Goal: Task Accomplishment & Management: Manage account settings

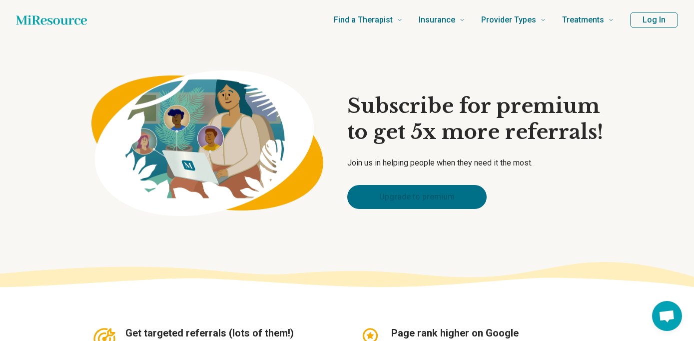
click at [412, 197] on link "Upgrade to premium" at bounding box center [416, 197] width 139 height 24
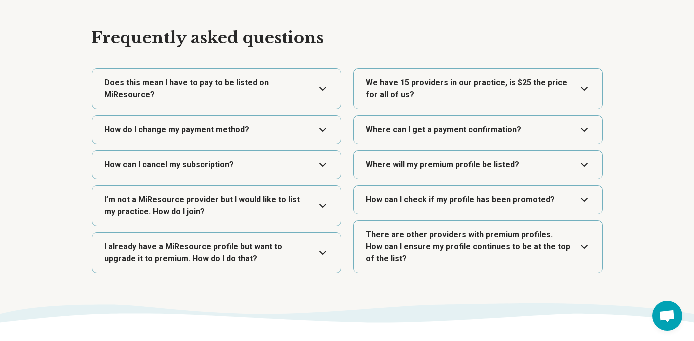
scroll to position [1444, 0]
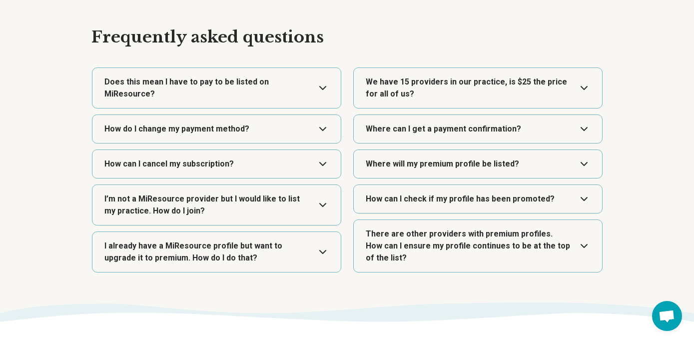
click at [317, 91] on button "Expand" at bounding box center [216, 88] width 240 height 40
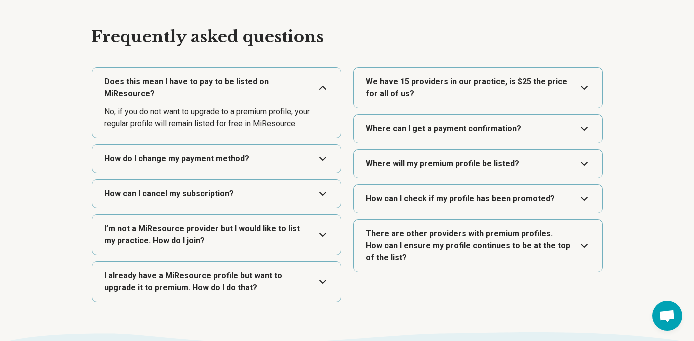
click at [298, 155] on button "Expand" at bounding box center [216, 159] width 240 height 28
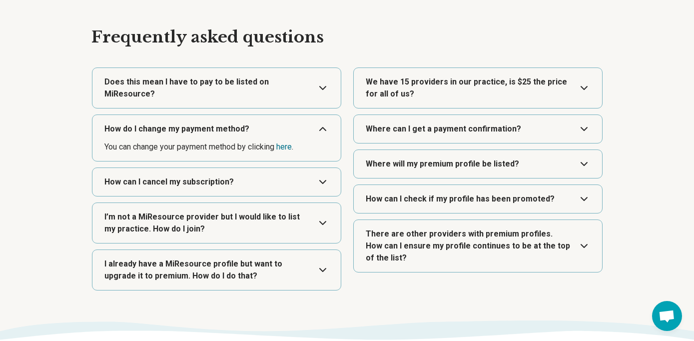
click at [283, 174] on button "Expand" at bounding box center [216, 182] width 240 height 28
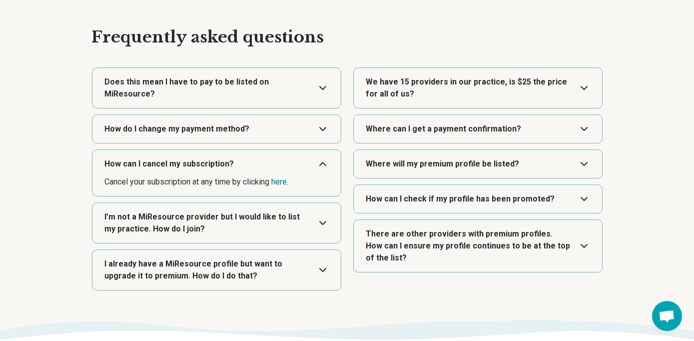
click at [277, 223] on button "Expand" at bounding box center [216, 223] width 240 height 40
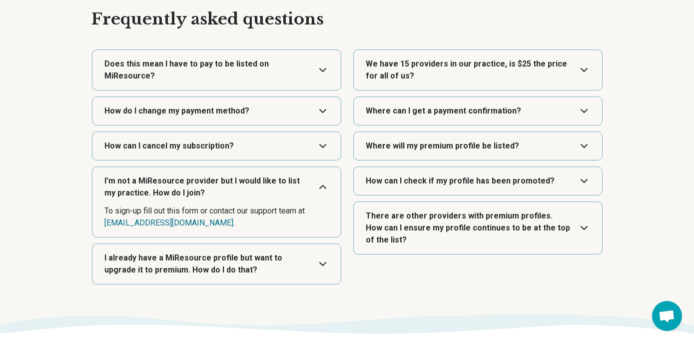
scroll to position [1464, 0]
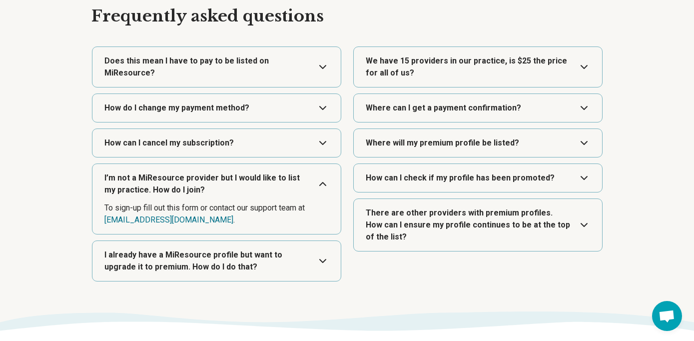
click at [265, 260] on button "Expand" at bounding box center [216, 261] width 240 height 40
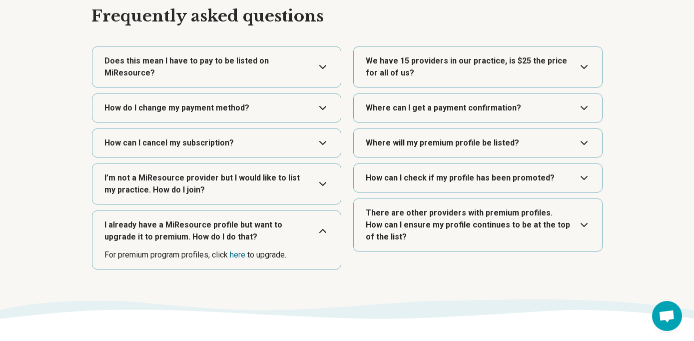
click at [500, 228] on button "Expand" at bounding box center [478, 225] width 240 height 52
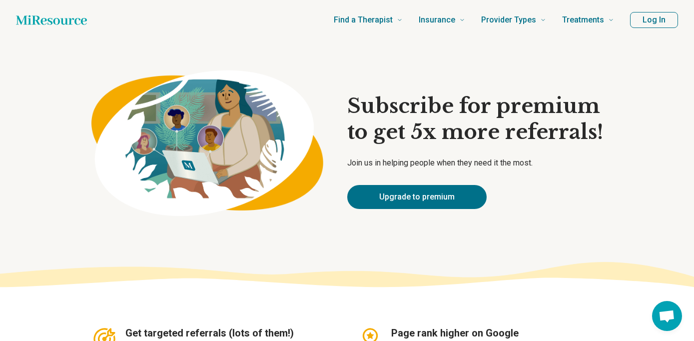
scroll to position [0, 0]
click at [658, 18] on button "Log In" at bounding box center [654, 20] width 48 height 16
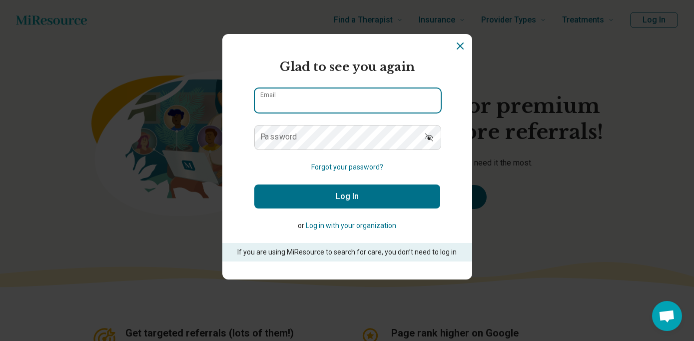
type input "**********"
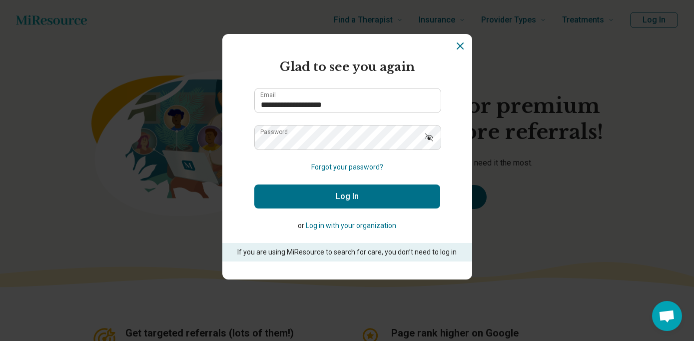
click at [334, 197] on button "Log In" at bounding box center [347, 196] width 186 height 24
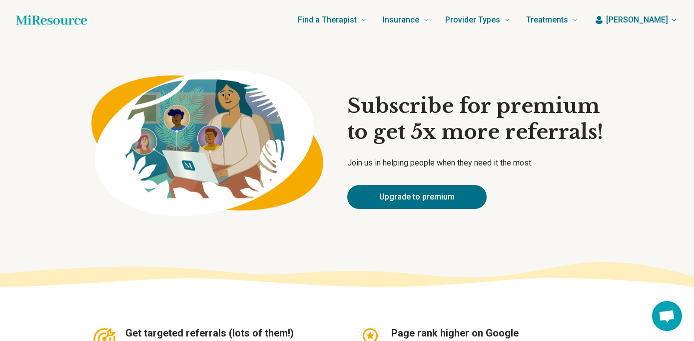
click at [655, 20] on span "[PERSON_NAME]" at bounding box center [637, 20] width 62 height 12
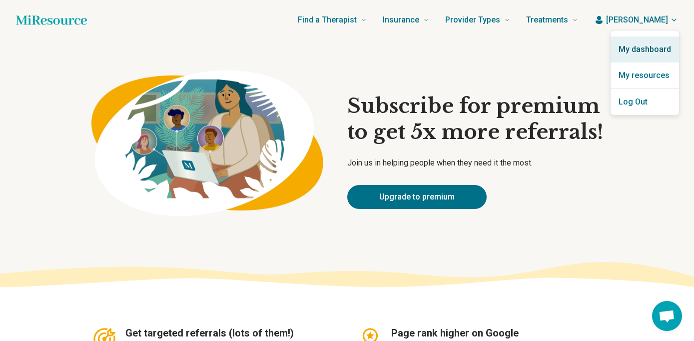
click at [645, 50] on link "My dashboard" at bounding box center [645, 49] width 68 height 26
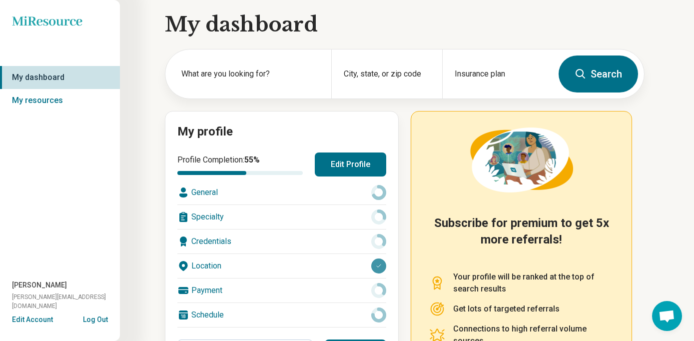
scroll to position [4, 0]
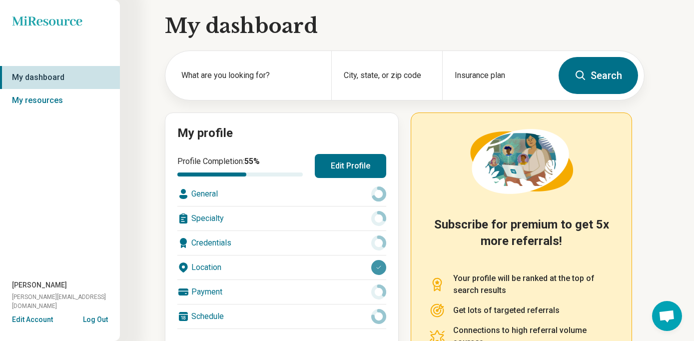
click at [355, 161] on button "Edit Profile" at bounding box center [350, 166] width 71 height 24
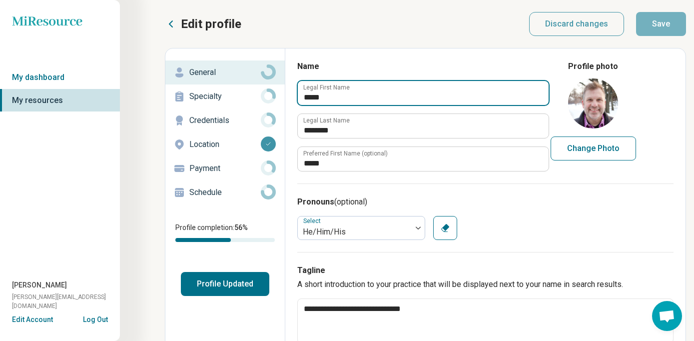
click at [365, 93] on input "*****" at bounding box center [423, 93] width 251 height 24
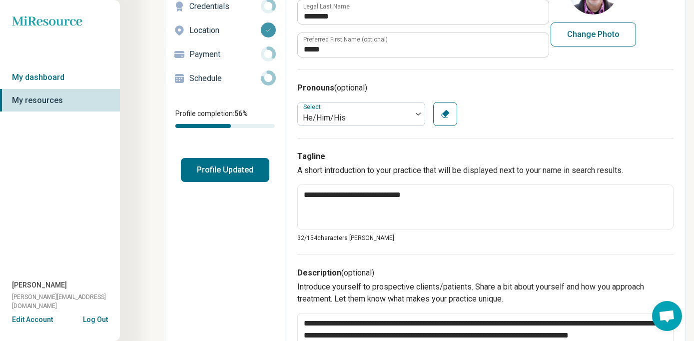
scroll to position [115, 0]
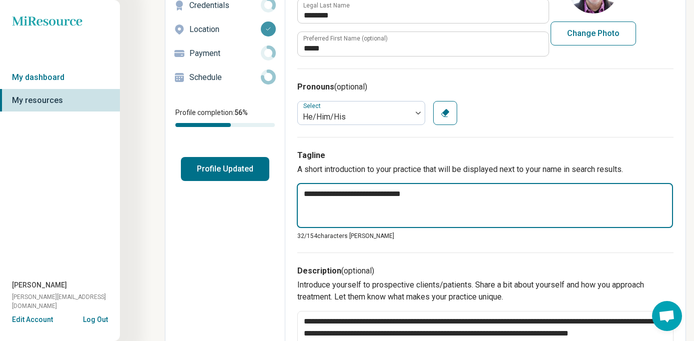
click at [433, 192] on textarea "**********" at bounding box center [485, 205] width 376 height 45
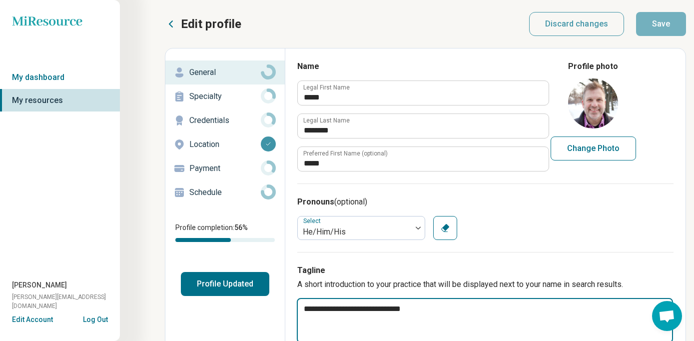
scroll to position [0, 0]
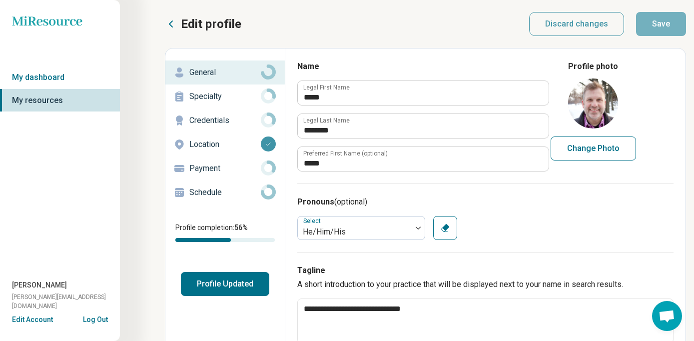
click at [210, 96] on p "Specialty" at bounding box center [224, 96] width 71 height 12
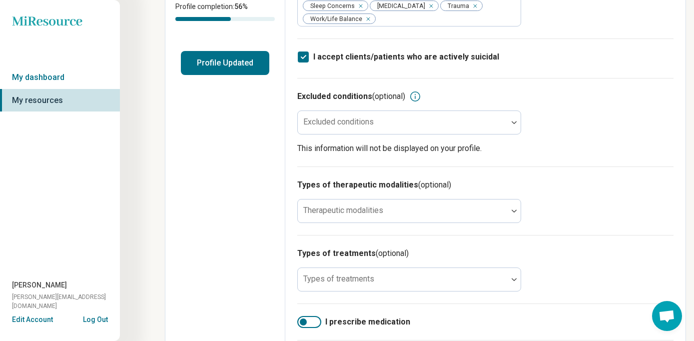
scroll to position [222, 0]
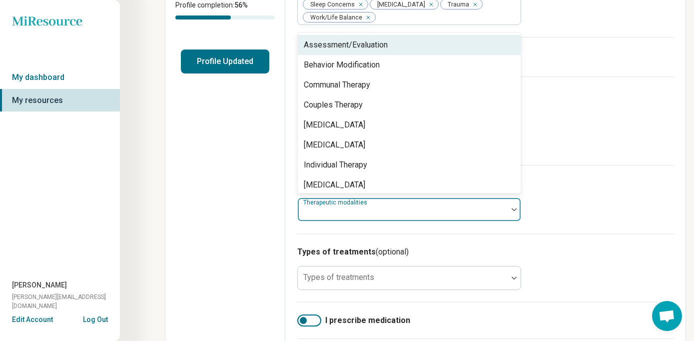
click at [513, 208] on img at bounding box center [514, 209] width 5 height 3
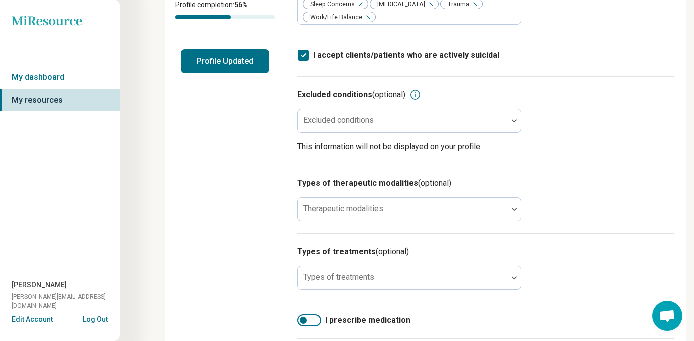
click at [595, 177] on h3 "Types of therapeutic modalities (optional)" at bounding box center [485, 183] width 376 height 12
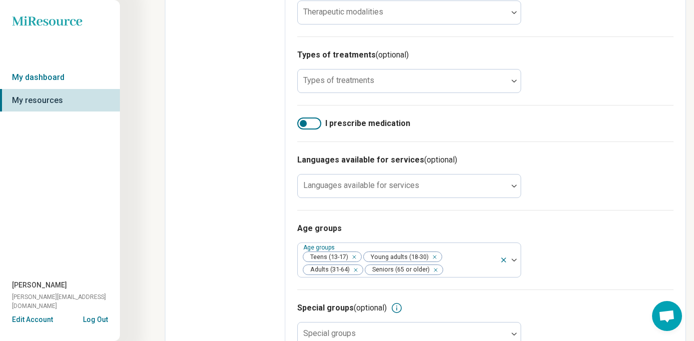
scroll to position [422, 0]
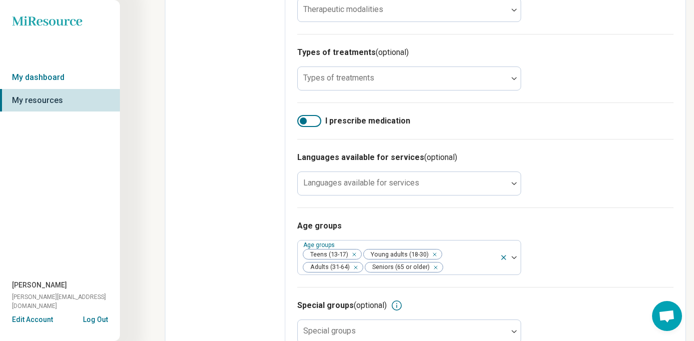
click at [304, 117] on div at bounding box center [303, 120] width 7 height 7
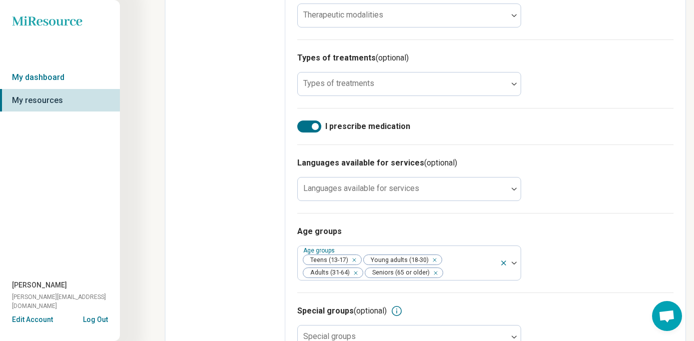
scroll to position [420, 0]
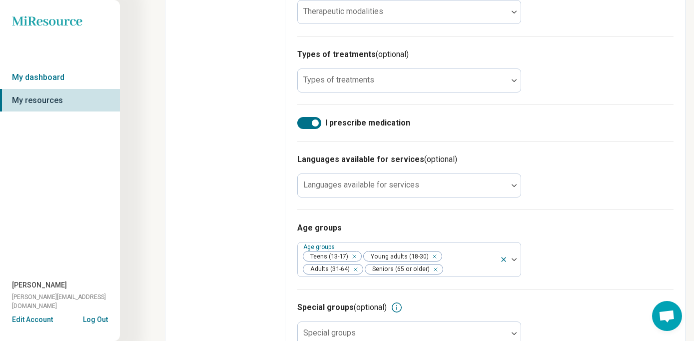
click at [314, 119] on div at bounding box center [315, 122] width 7 height 7
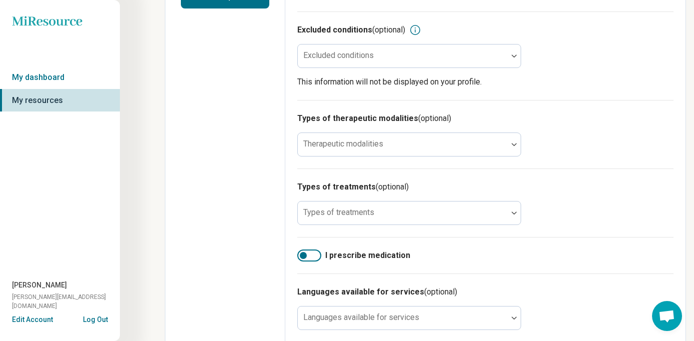
scroll to position [303, 0]
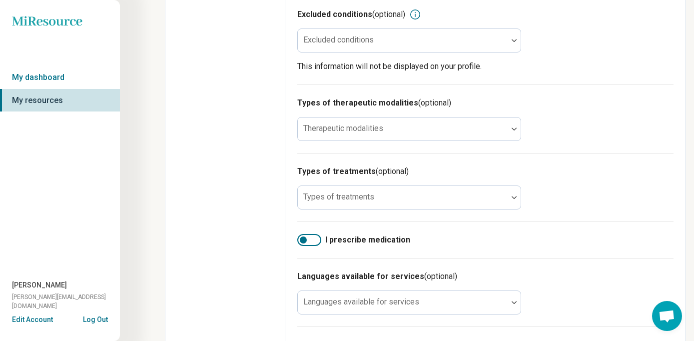
click at [305, 236] on div at bounding box center [303, 239] width 7 height 7
click at [305, 234] on div at bounding box center [309, 240] width 24 height 12
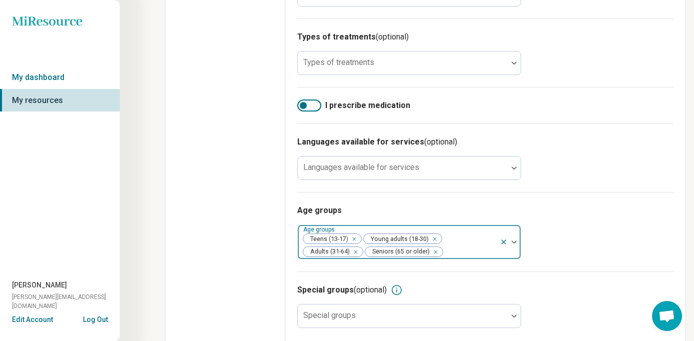
scroll to position [437, 0]
click at [332, 234] on span "Teens (13-17)" at bounding box center [327, 238] width 48 height 9
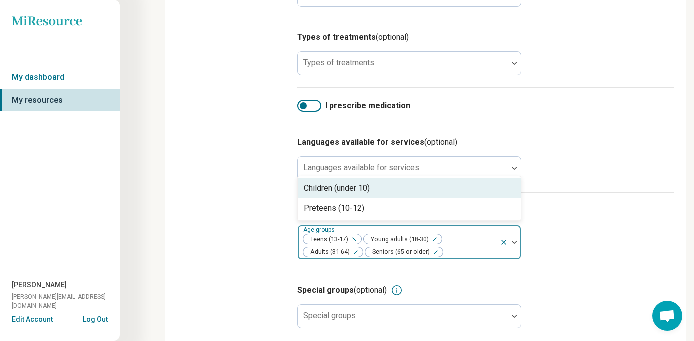
click at [405, 234] on span "Young adults (18-30)" at bounding box center [398, 238] width 68 height 9
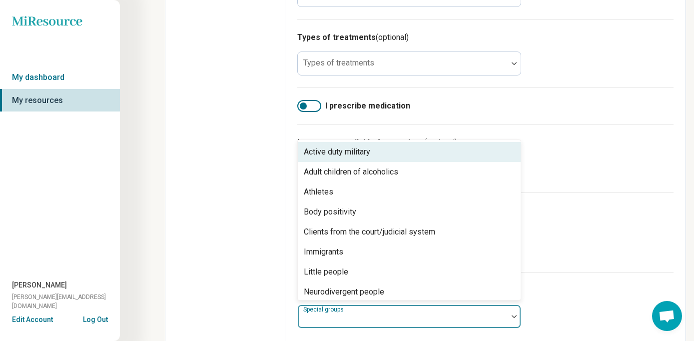
click at [496, 313] on div at bounding box center [403, 320] width 202 height 14
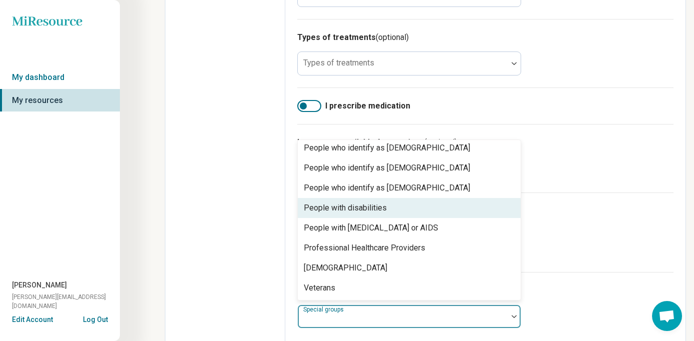
scroll to position [304, 0]
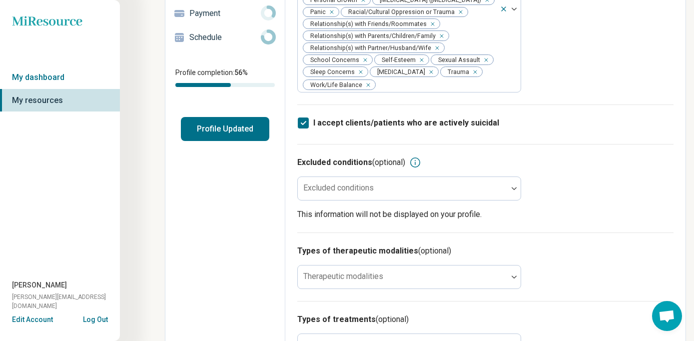
scroll to position [168, 0]
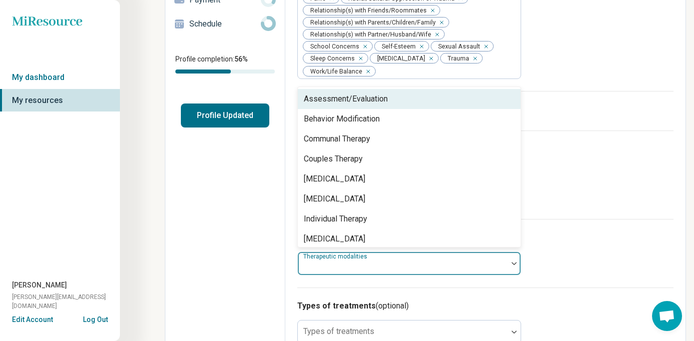
click at [505, 252] on div at bounding box center [403, 263] width 210 height 22
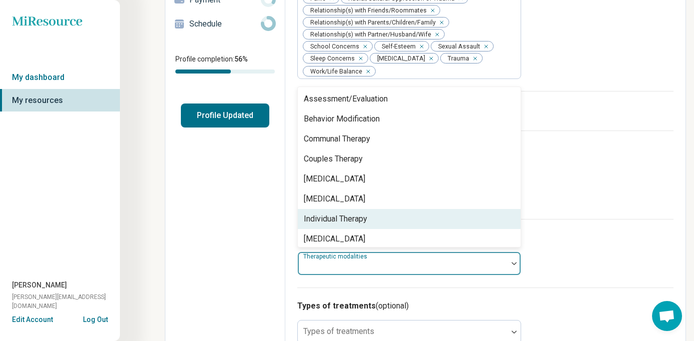
click at [422, 209] on div "Individual Therapy" at bounding box center [409, 219] width 223 height 20
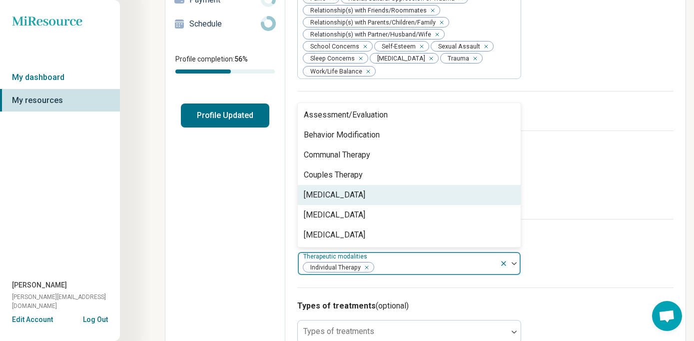
click at [384, 185] on div "[MEDICAL_DATA]" at bounding box center [409, 195] width 223 height 20
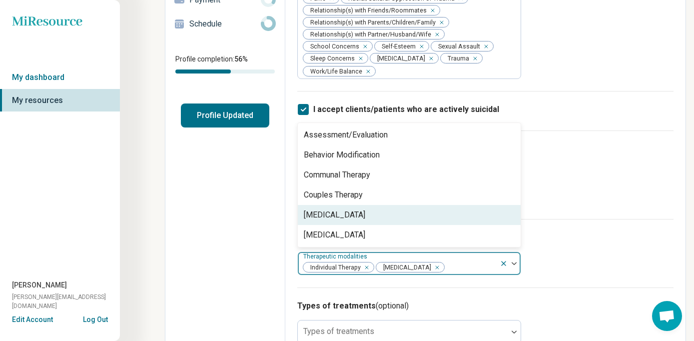
click at [368, 205] on div "[MEDICAL_DATA]" at bounding box center [409, 215] width 223 height 20
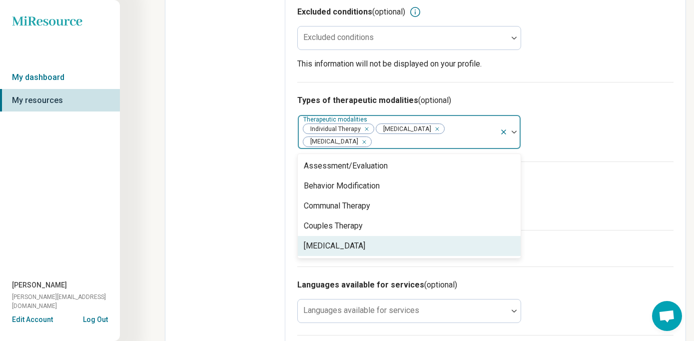
scroll to position [320, 0]
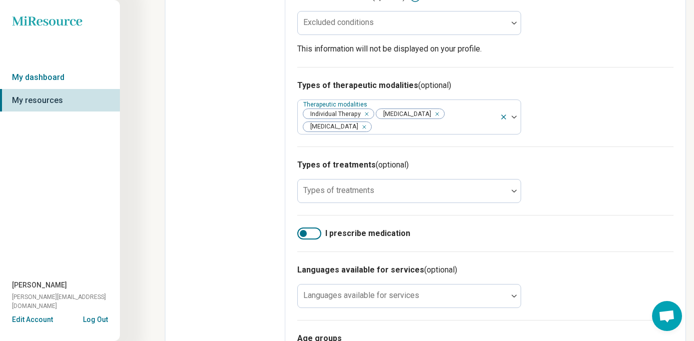
click at [616, 174] on div "Types of treatments (optional) Types of treatments" at bounding box center [485, 180] width 376 height 68
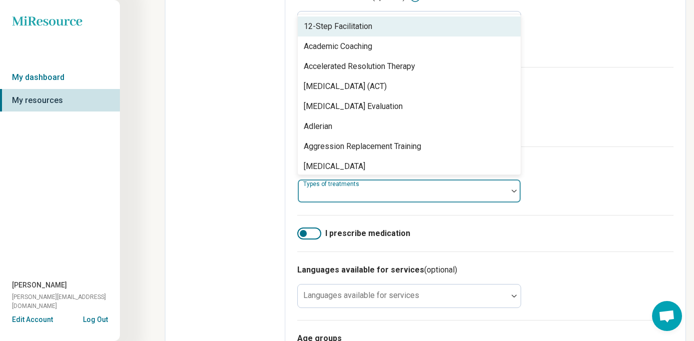
click at [513, 180] on div at bounding box center [514, 190] width 13 height 23
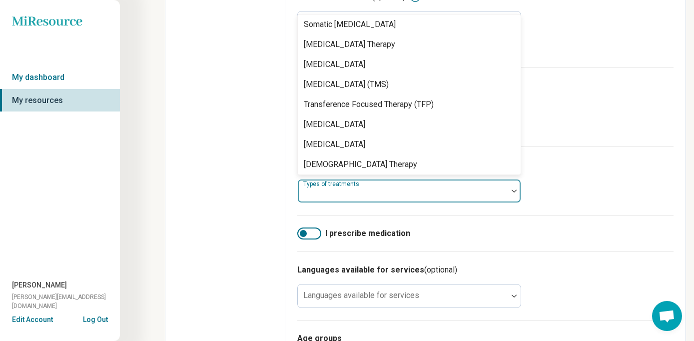
scroll to position [1923, 0]
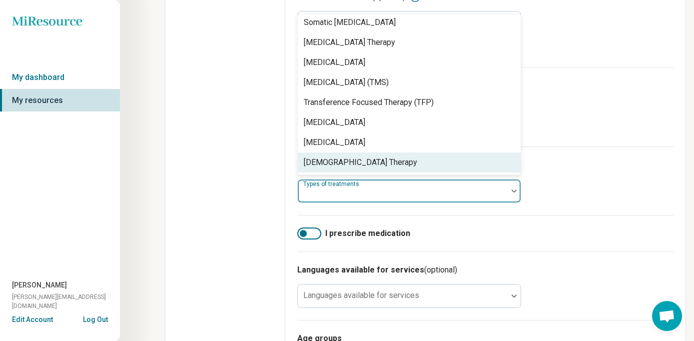
click at [247, 203] on div "Edit profile General Specialty Credentials Location Payment Schedule Profile co…" at bounding box center [225, 103] width 120 height 751
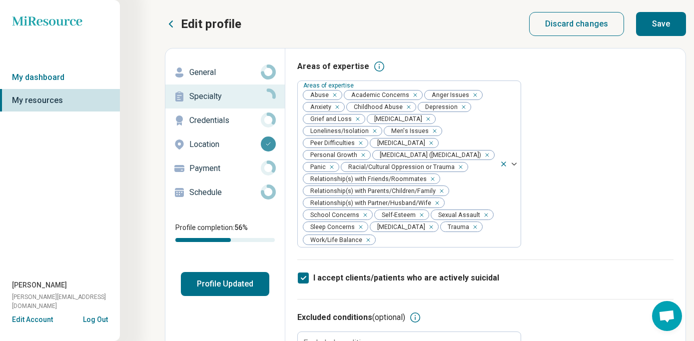
scroll to position [0, 0]
click at [217, 119] on p "Credentials" at bounding box center [224, 120] width 71 height 12
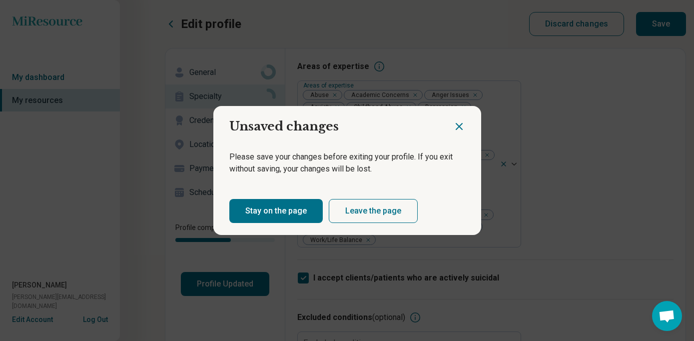
click at [296, 210] on button "Stay on the page" at bounding box center [275, 211] width 93 height 24
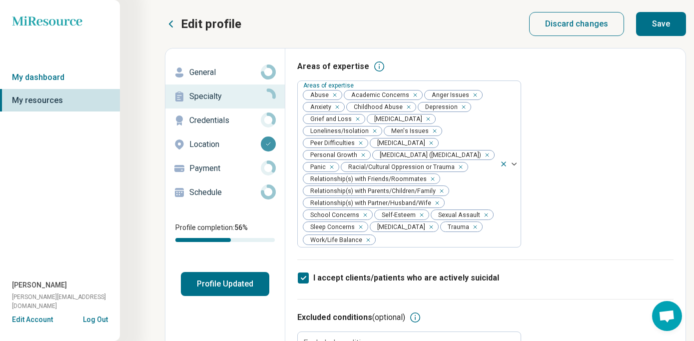
click at [660, 25] on button "Save" at bounding box center [661, 24] width 50 height 24
click at [204, 120] on p "Credentials" at bounding box center [224, 120] width 71 height 12
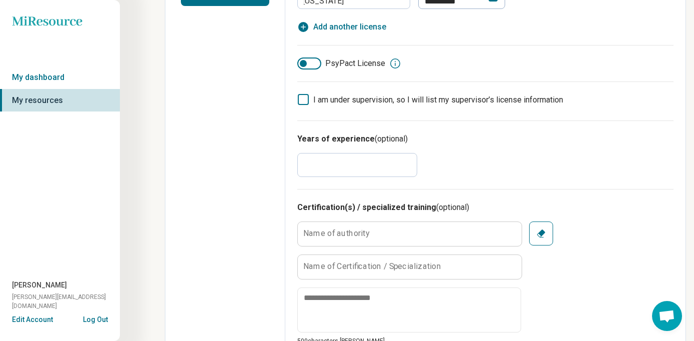
scroll to position [290, 0]
click at [324, 168] on input "*" at bounding box center [357, 165] width 120 height 24
drag, startPoint x: 323, startPoint y: 168, endPoint x: 307, endPoint y: 164, distance: 17.0
click at [307, 164] on input "*" at bounding box center [357, 165] width 120 height 24
type textarea "*"
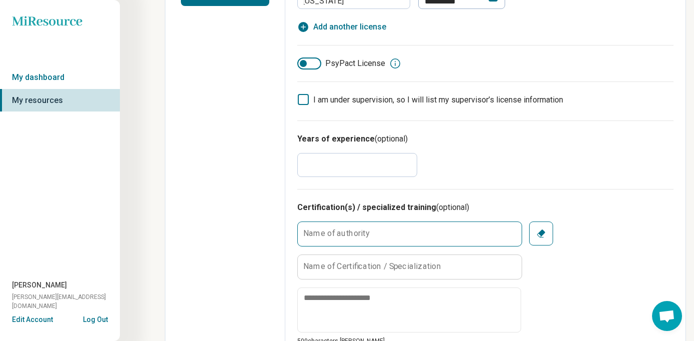
type input "**"
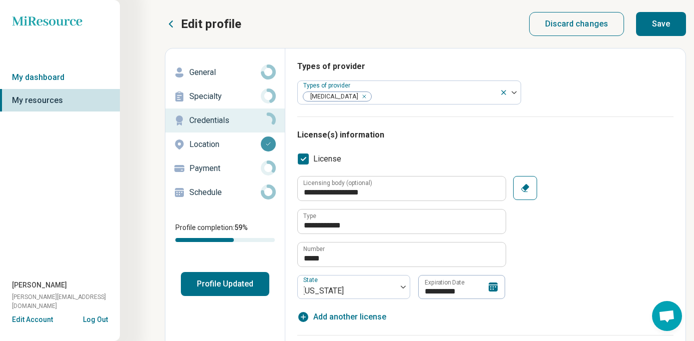
scroll to position [0, 0]
click at [208, 143] on p "Location" at bounding box center [224, 144] width 71 height 12
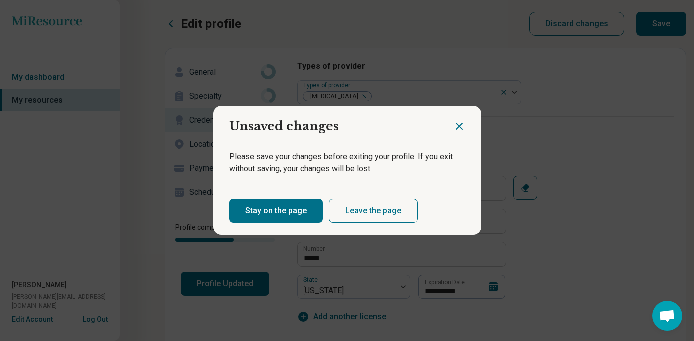
click at [303, 207] on button "Stay on the page" at bounding box center [275, 211] width 93 height 24
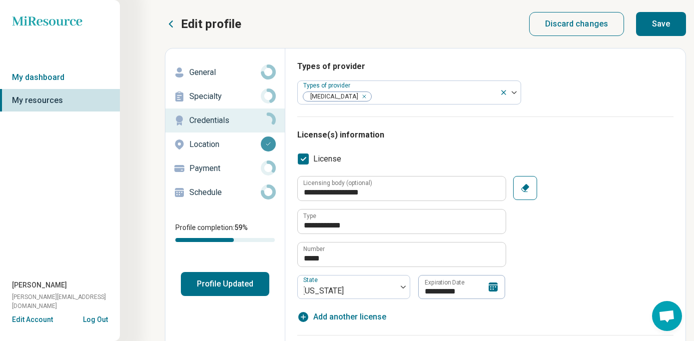
click at [671, 18] on button "Save" at bounding box center [661, 24] width 50 height 24
type textarea "*"
click at [211, 145] on p "Location" at bounding box center [224, 144] width 71 height 12
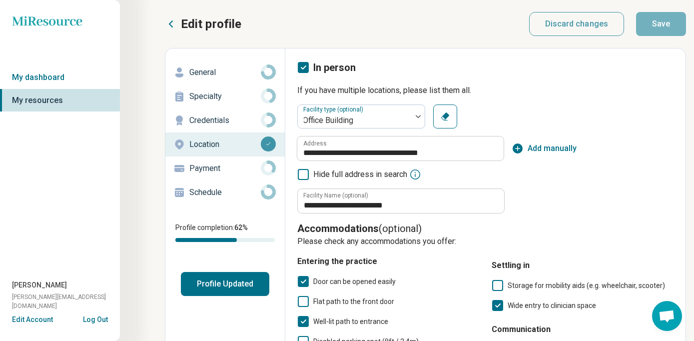
click at [206, 169] on p "Payment" at bounding box center [224, 168] width 71 height 12
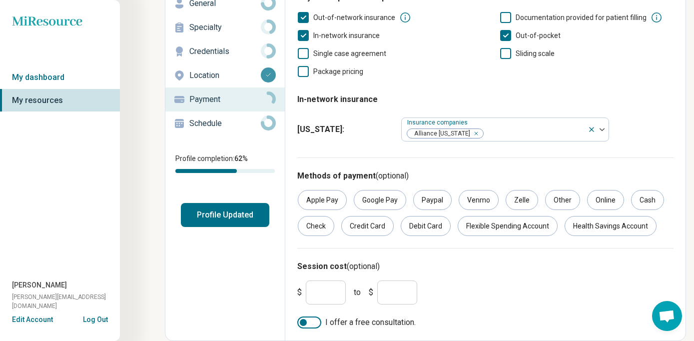
scroll to position [69, 0]
click at [367, 224] on div "Credit Card" at bounding box center [367, 226] width 52 height 20
click at [433, 225] on div "Debit Card" at bounding box center [426, 226] width 50 height 20
click at [314, 224] on div "Check" at bounding box center [316, 226] width 36 height 20
click at [592, 227] on div "Health Savings Account" at bounding box center [611, 226] width 92 height 20
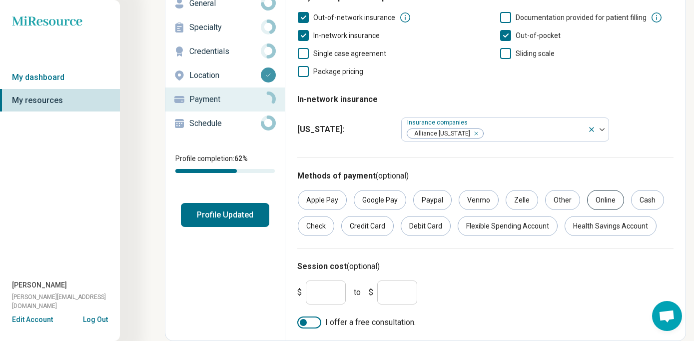
click at [605, 198] on div "Online" at bounding box center [605, 200] width 37 height 20
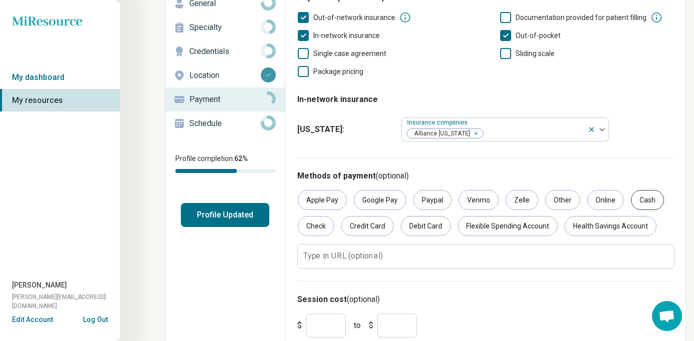
click at [644, 197] on div "Cash" at bounding box center [647, 200] width 33 height 20
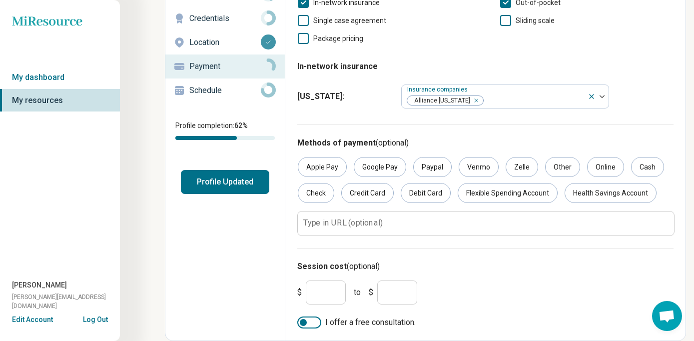
scroll to position [102, 0]
click at [330, 294] on input "*" at bounding box center [326, 292] width 40 height 24
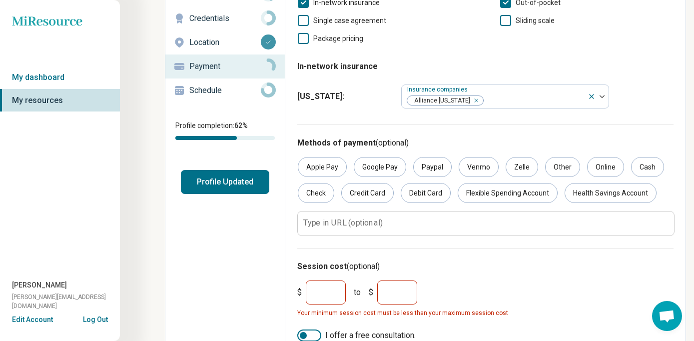
type input "***"
click at [409, 288] on input "*" at bounding box center [397, 292] width 40 height 24
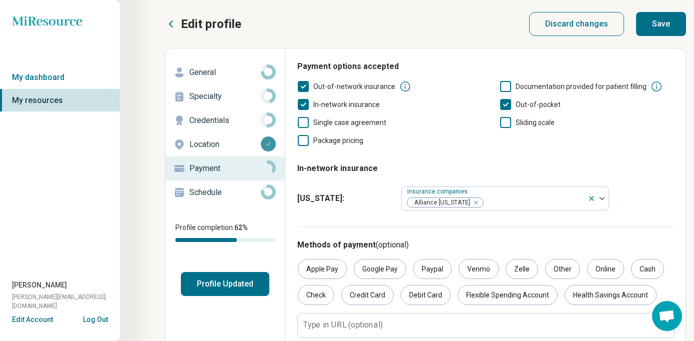
scroll to position [0, 0]
type input "***"
click at [670, 25] on button "Save" at bounding box center [661, 24] width 50 height 24
click at [525, 51] on div "Payment options accepted Out-of-network insurance Documentation provided for pa…" at bounding box center [485, 245] width 400 height 394
click at [477, 94] on div "Out-of-network insurance Documentation provided for patient filling In-network …" at bounding box center [485, 113] width 376 height 66
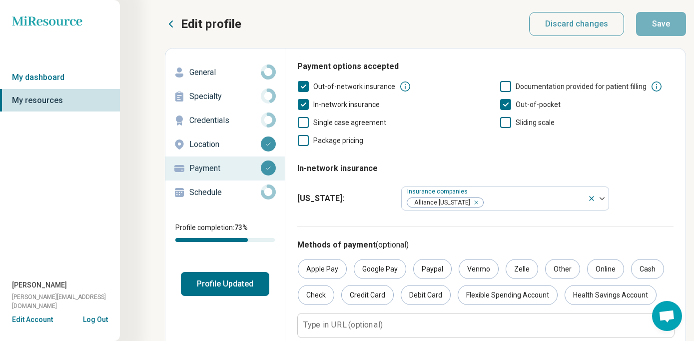
click at [212, 193] on p "Schedule" at bounding box center [224, 192] width 71 height 12
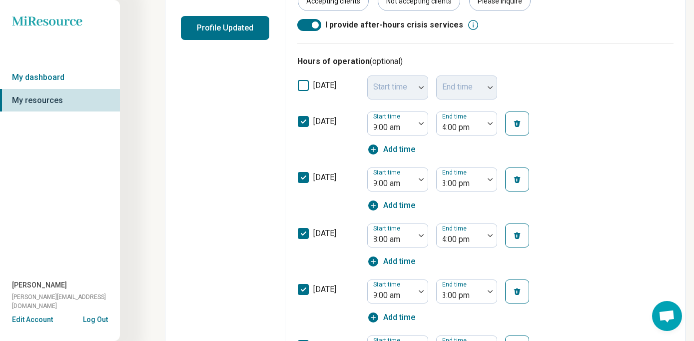
scroll to position [261, 0]
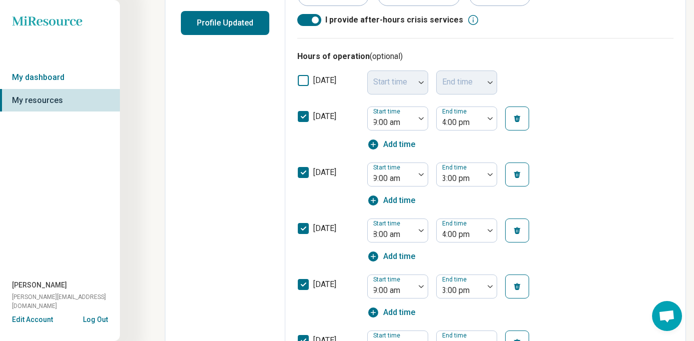
click at [305, 172] on polyline at bounding box center [303, 172] width 4 height 3
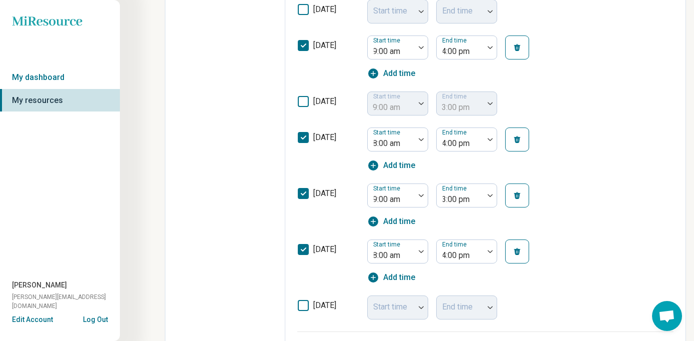
scroll to position [333, 0]
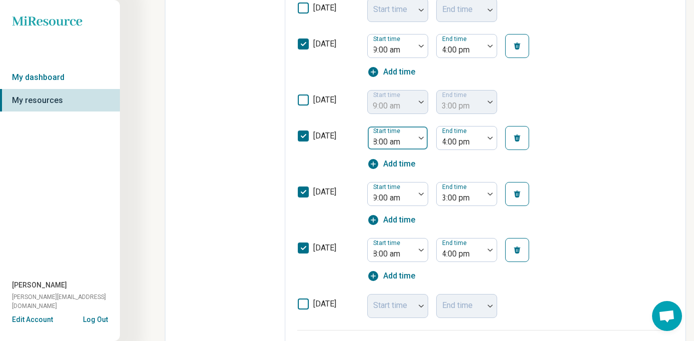
click at [416, 140] on div at bounding box center [421, 137] width 13 height 23
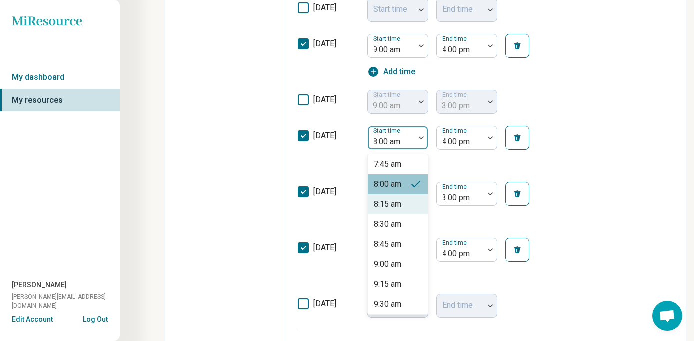
scroll to position [622, 0]
click at [398, 264] on div "9:00 am" at bounding box center [387, 264] width 27 height 12
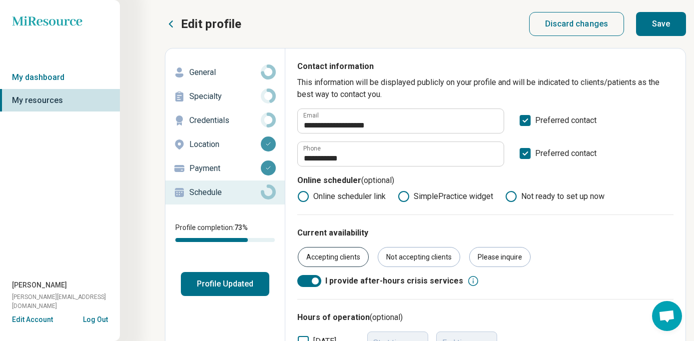
scroll to position [0, 0]
click at [664, 29] on button "Save" at bounding box center [661, 24] width 50 height 24
click at [222, 283] on button "Profile Updated" at bounding box center [225, 284] width 88 height 24
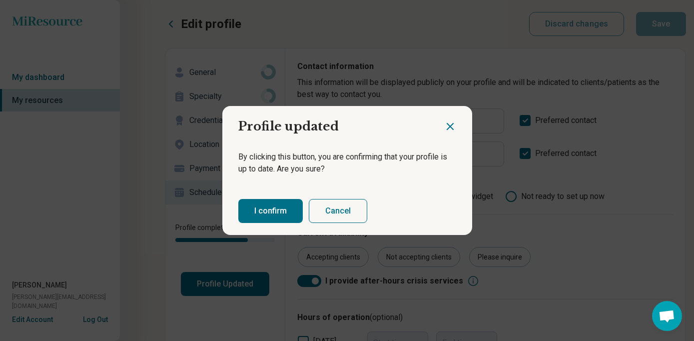
click at [329, 208] on button "Cancel" at bounding box center [338, 211] width 58 height 24
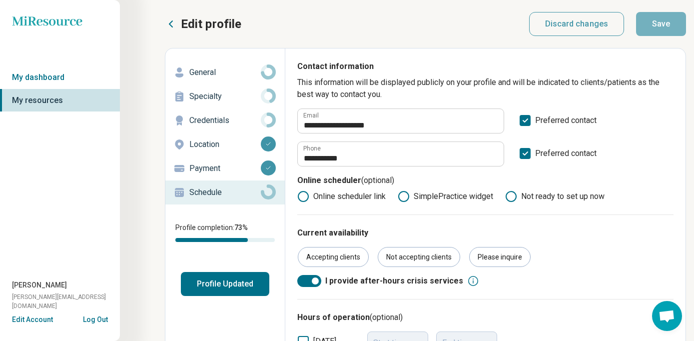
click at [213, 73] on p "General" at bounding box center [224, 72] width 71 height 12
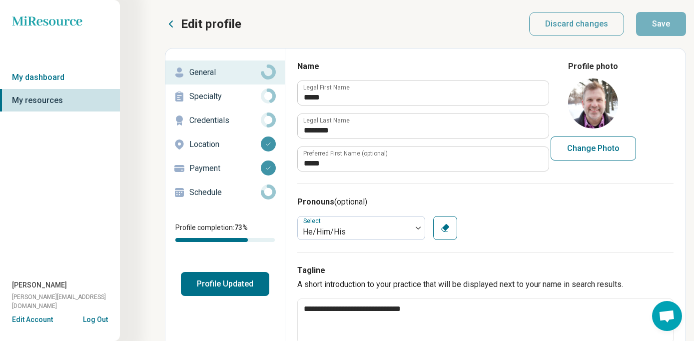
click at [212, 92] on p "Specialty" at bounding box center [224, 96] width 71 height 12
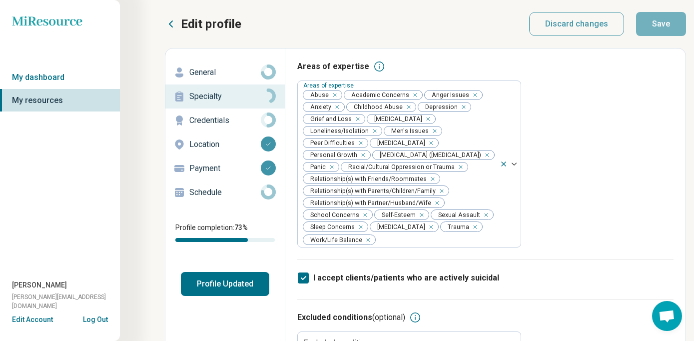
click at [212, 169] on p "Payment" at bounding box center [224, 168] width 71 height 12
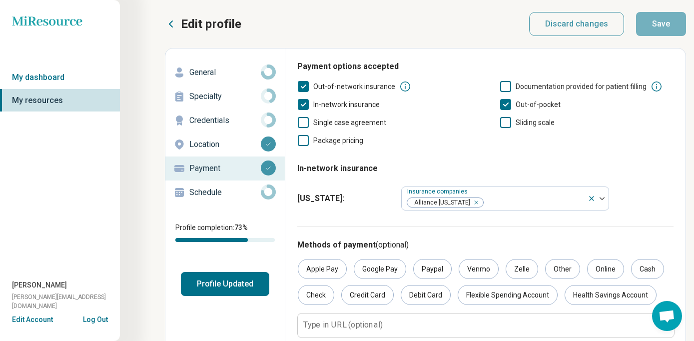
click at [213, 194] on p "Schedule" at bounding box center [224, 192] width 71 height 12
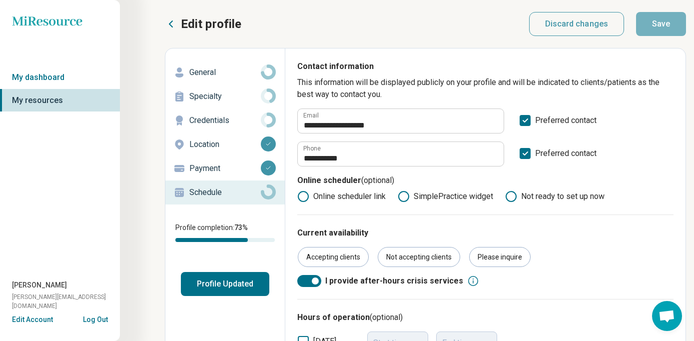
click at [216, 118] on p "Credentials" at bounding box center [224, 120] width 71 height 12
type textarea "*"
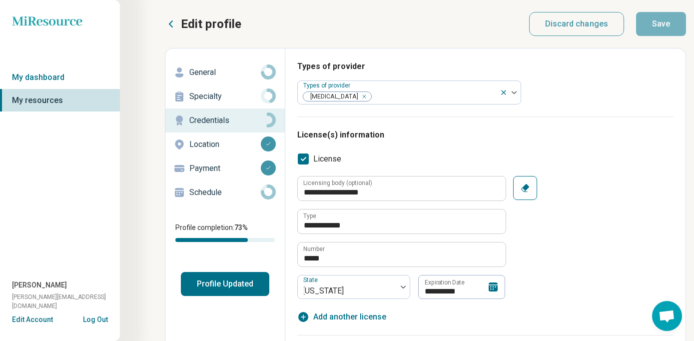
click at [245, 283] on button "Profile Updated" at bounding box center [225, 284] width 88 height 24
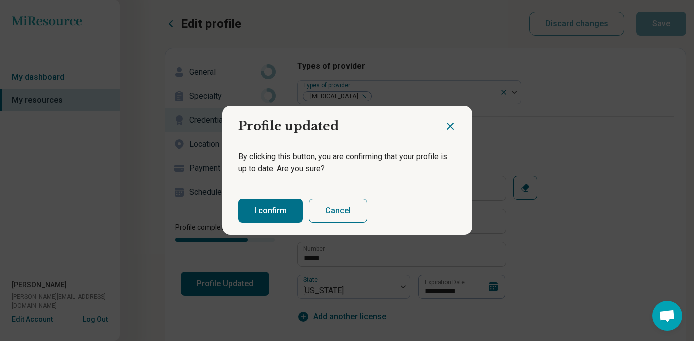
click at [269, 208] on button "I confirm" at bounding box center [270, 211] width 64 height 24
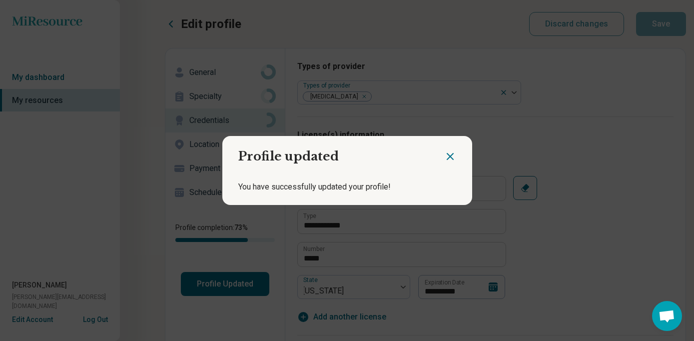
click at [449, 151] on icon "Close dialog" at bounding box center [450, 156] width 12 height 12
